Goal: Go to known website: Access a specific website the user already knows

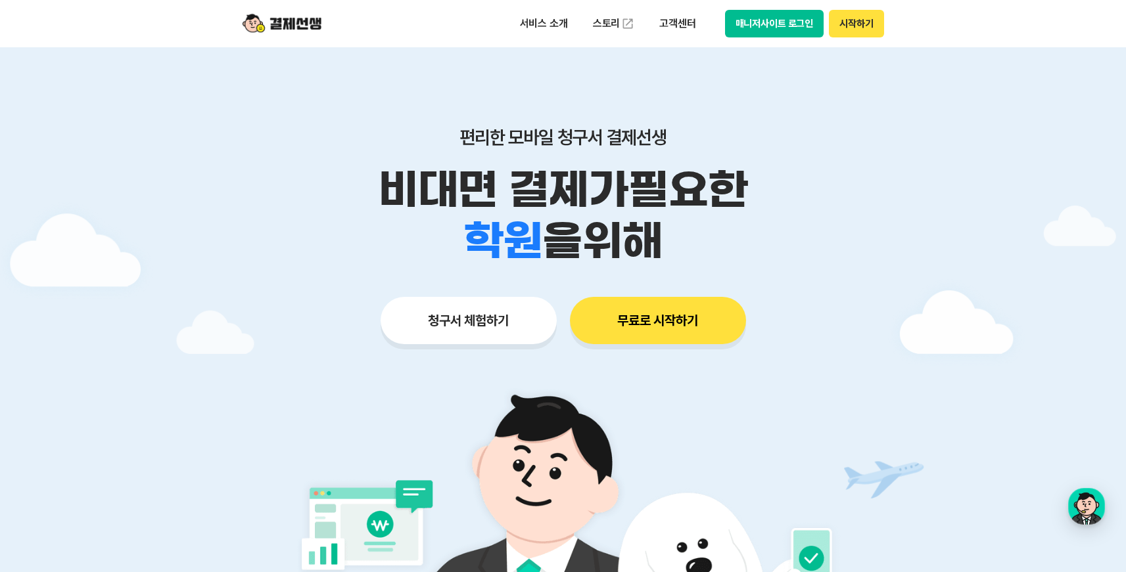
click at [759, 23] on button "매니저사이트 로그인" at bounding box center [774, 24] width 99 height 28
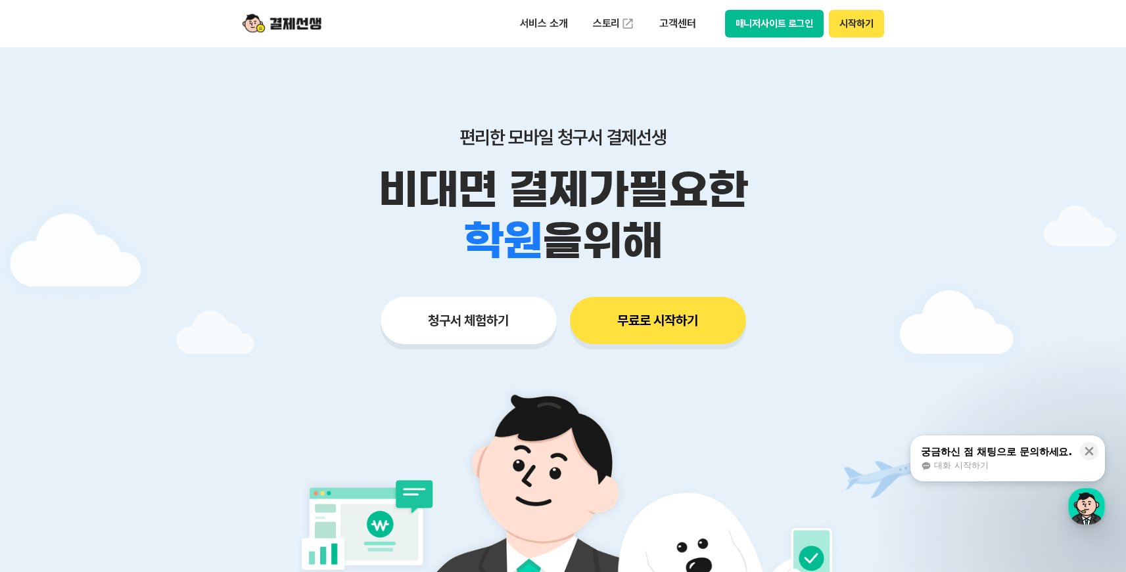
click at [820, 28] on button "매니저사이트 로그인" at bounding box center [774, 24] width 99 height 28
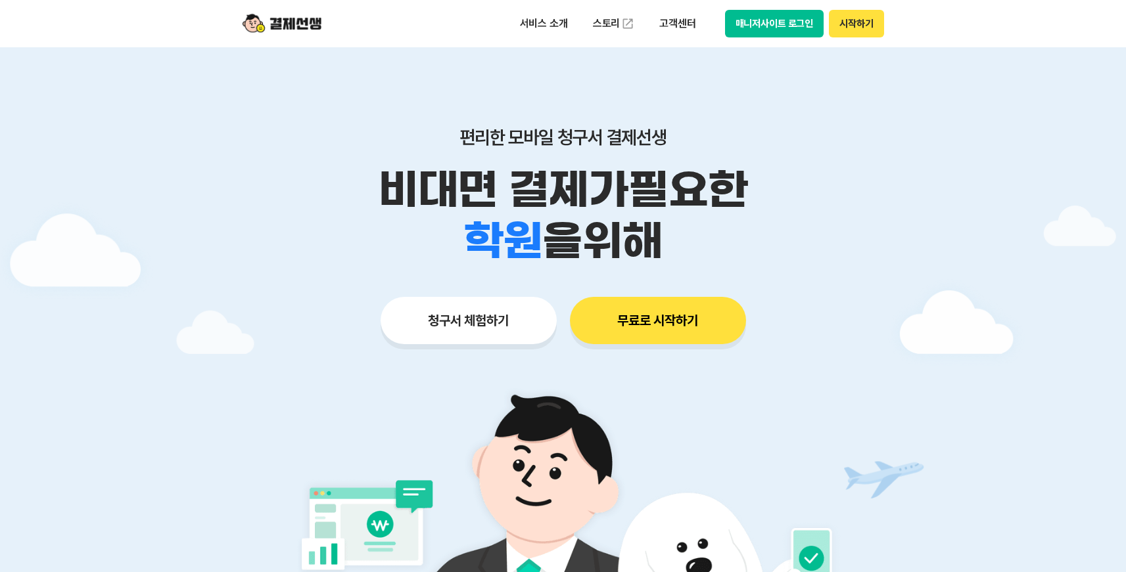
click at [814, 39] on div "서비스 소개 스토리 고객센터 매니저사이트 로그인 시작하기" at bounding box center [563, 23] width 673 height 47
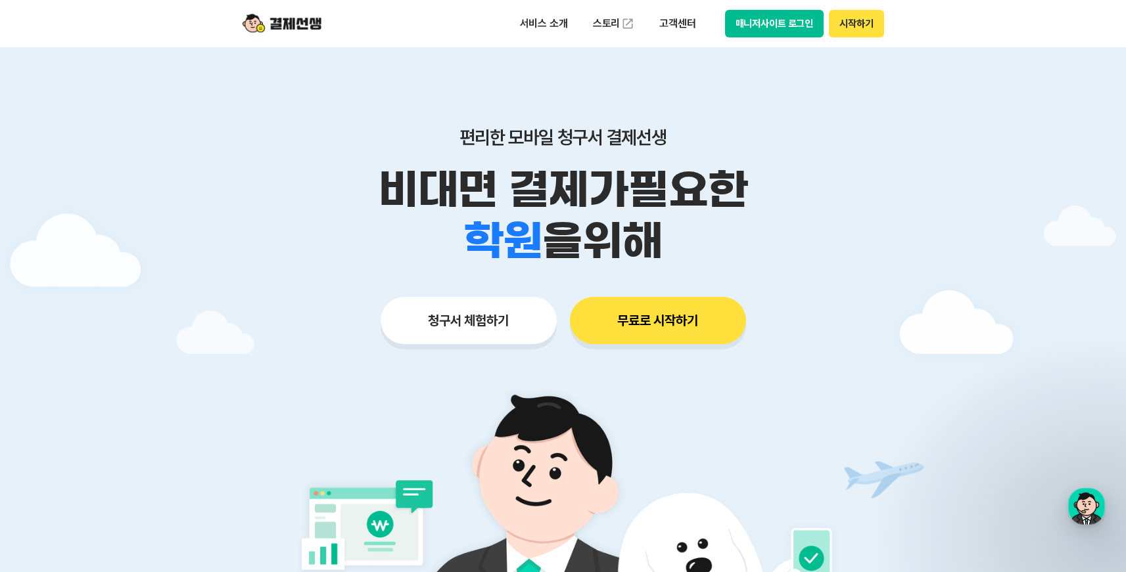
click at [810, 34] on button "매니저사이트 로그인" at bounding box center [774, 24] width 99 height 28
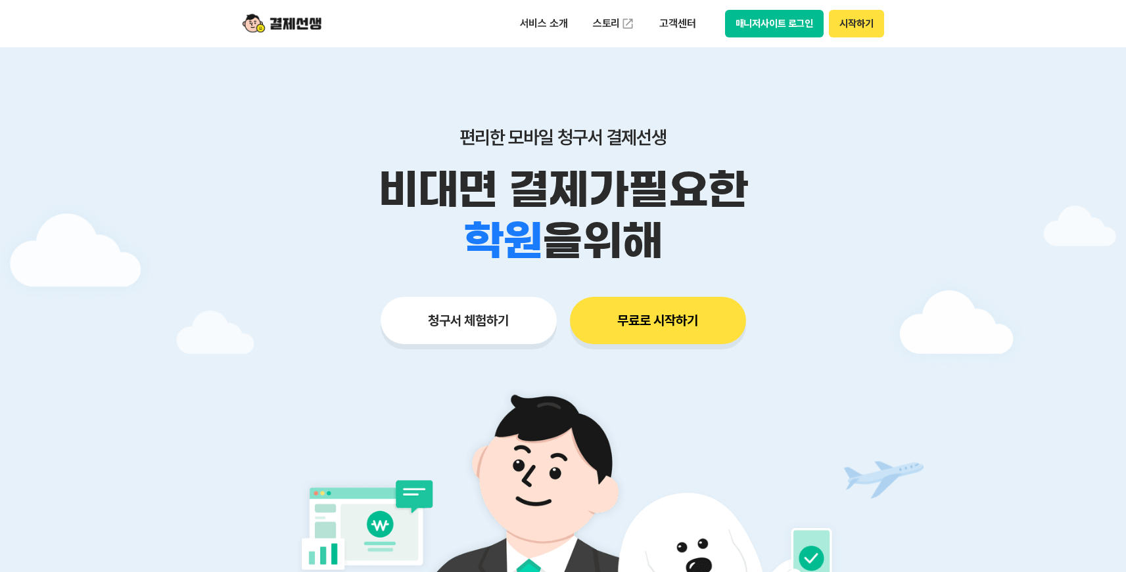
click at [748, 32] on button "매니저사이트 로그인" at bounding box center [774, 24] width 99 height 28
